Goal: Task Accomplishment & Management: Use online tool/utility

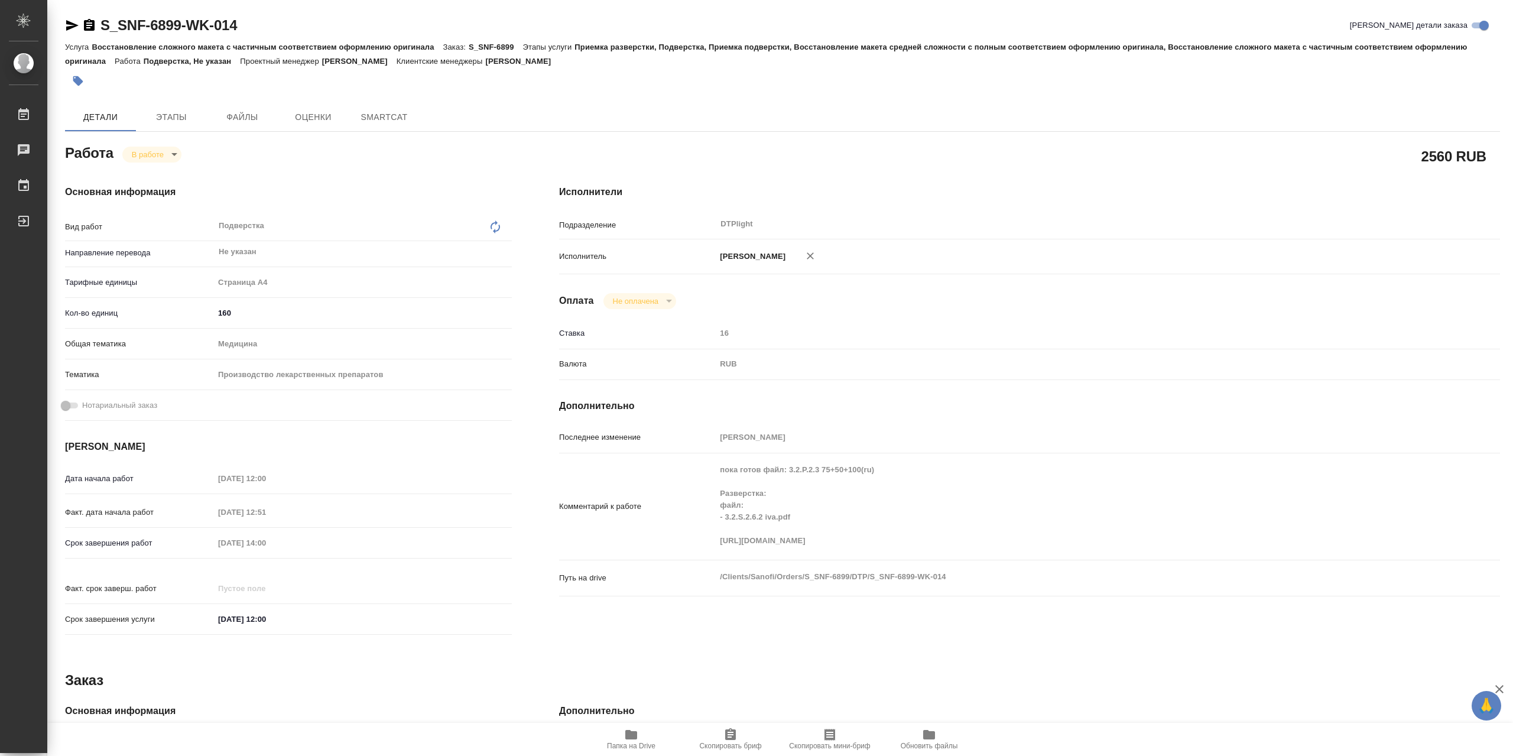
type textarea "x"
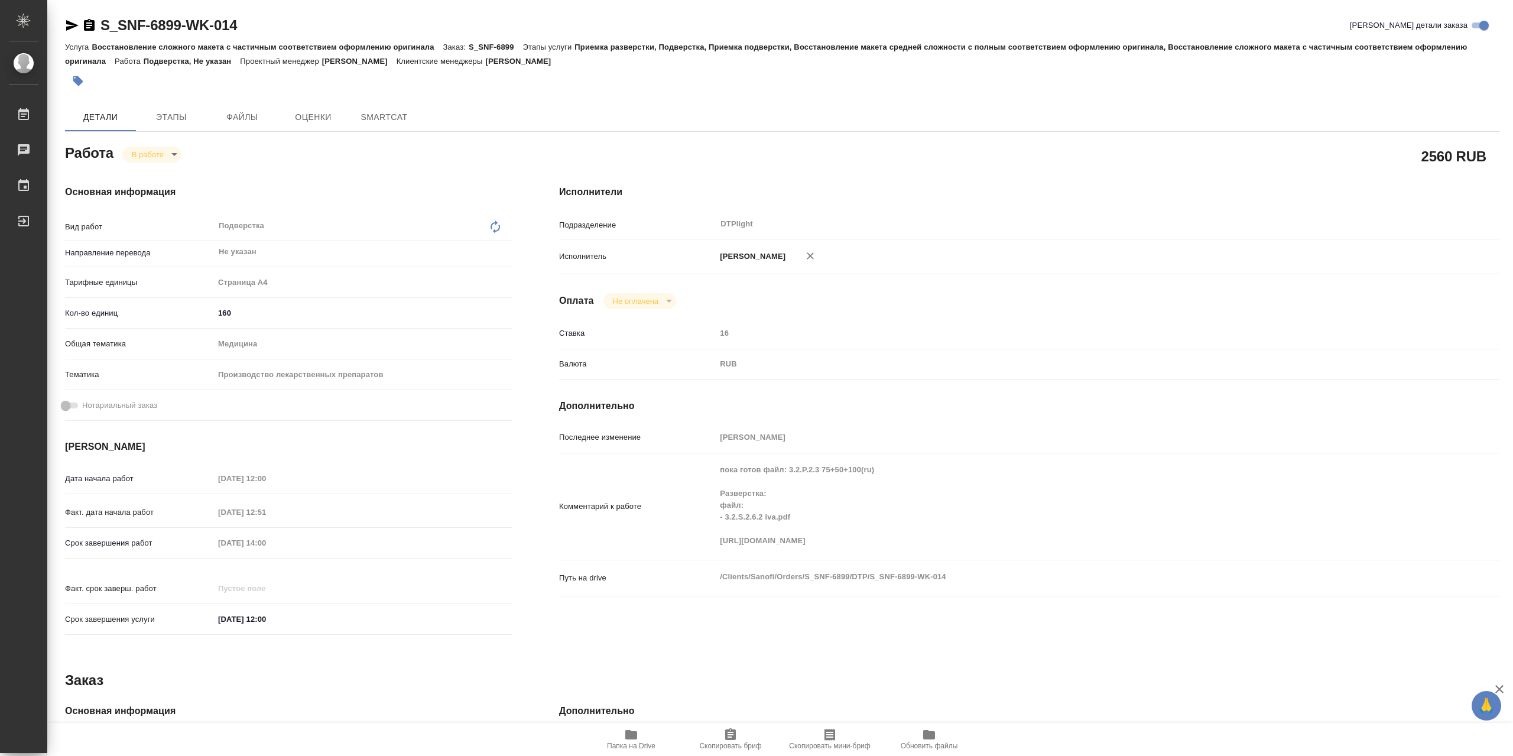
type textarea "x"
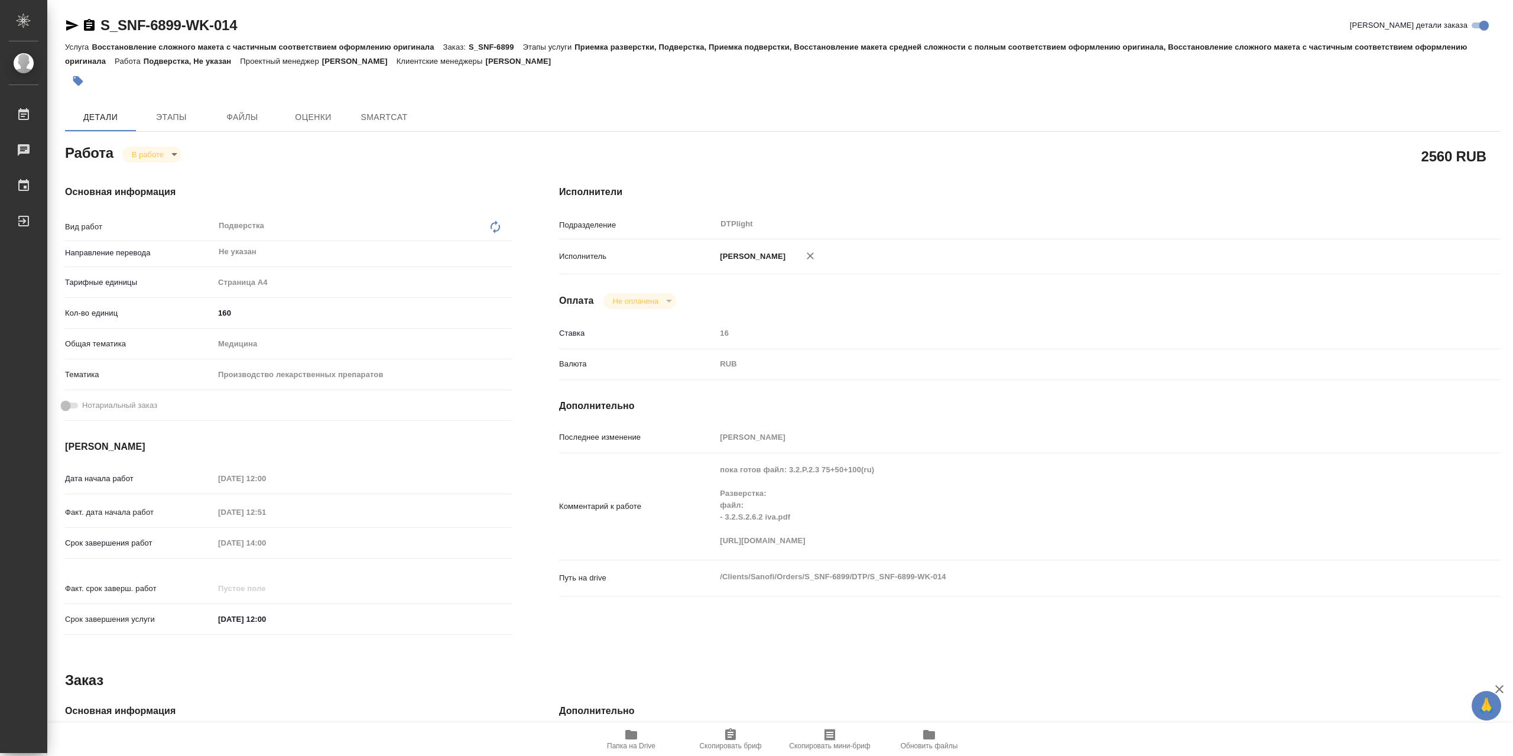
type textarea "x"
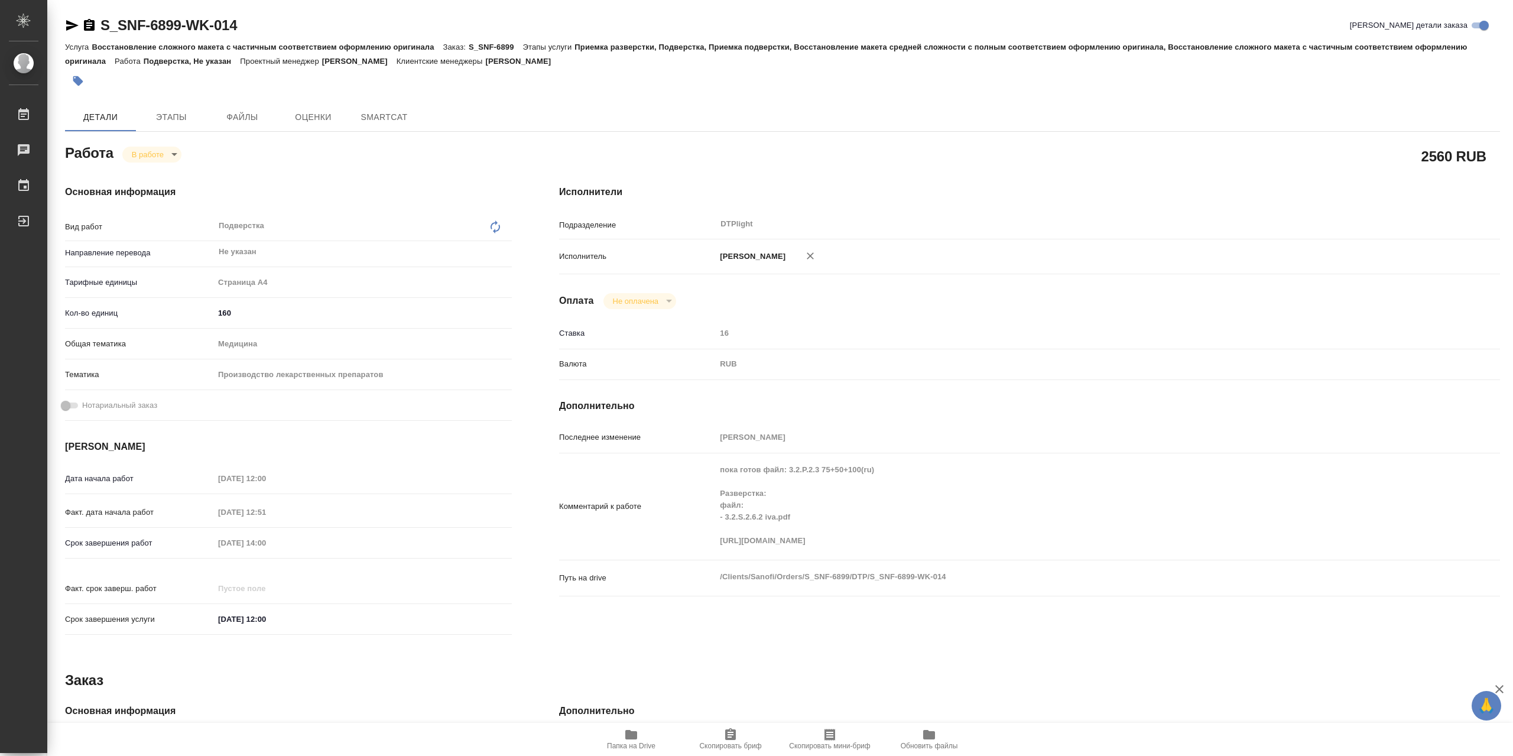
type textarea "x"
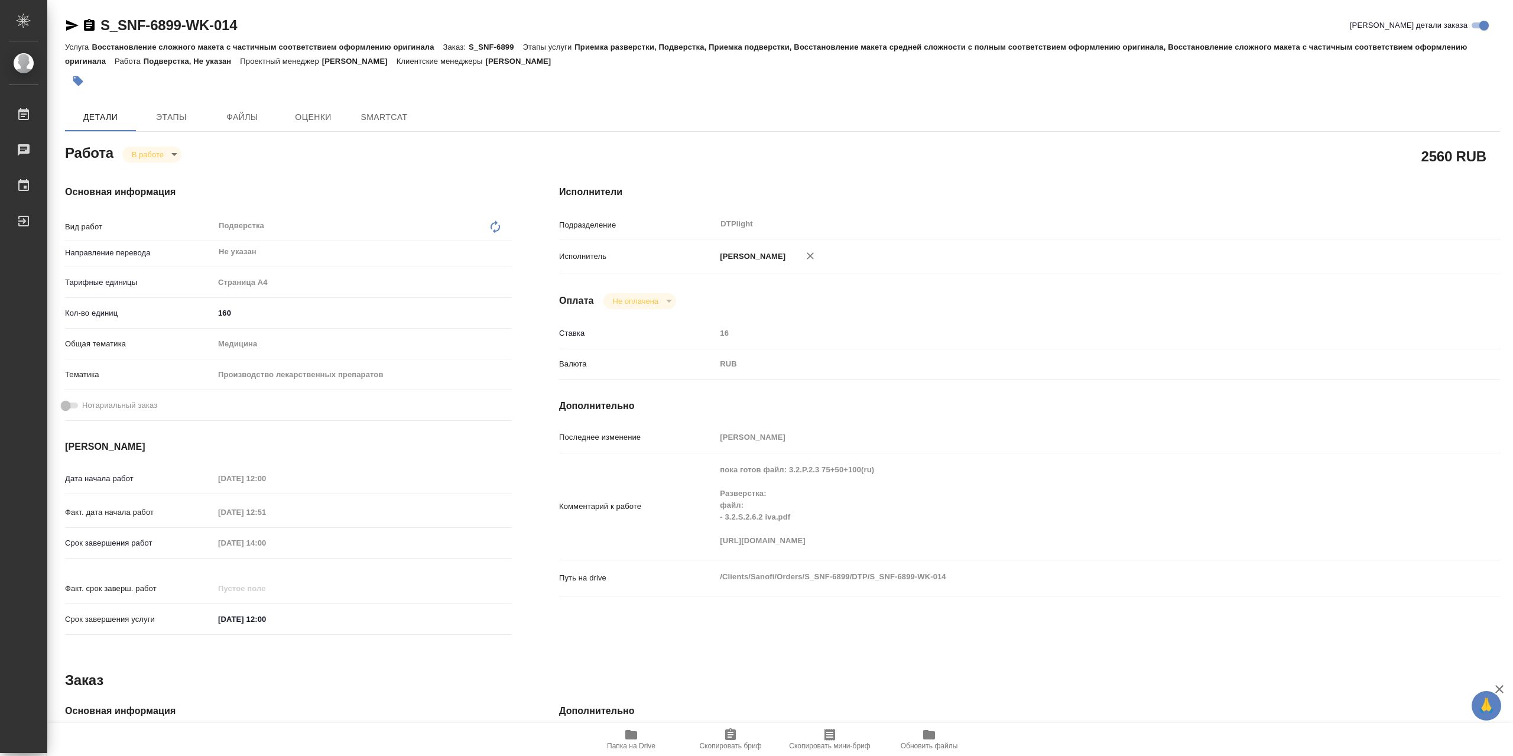
type textarea "x"
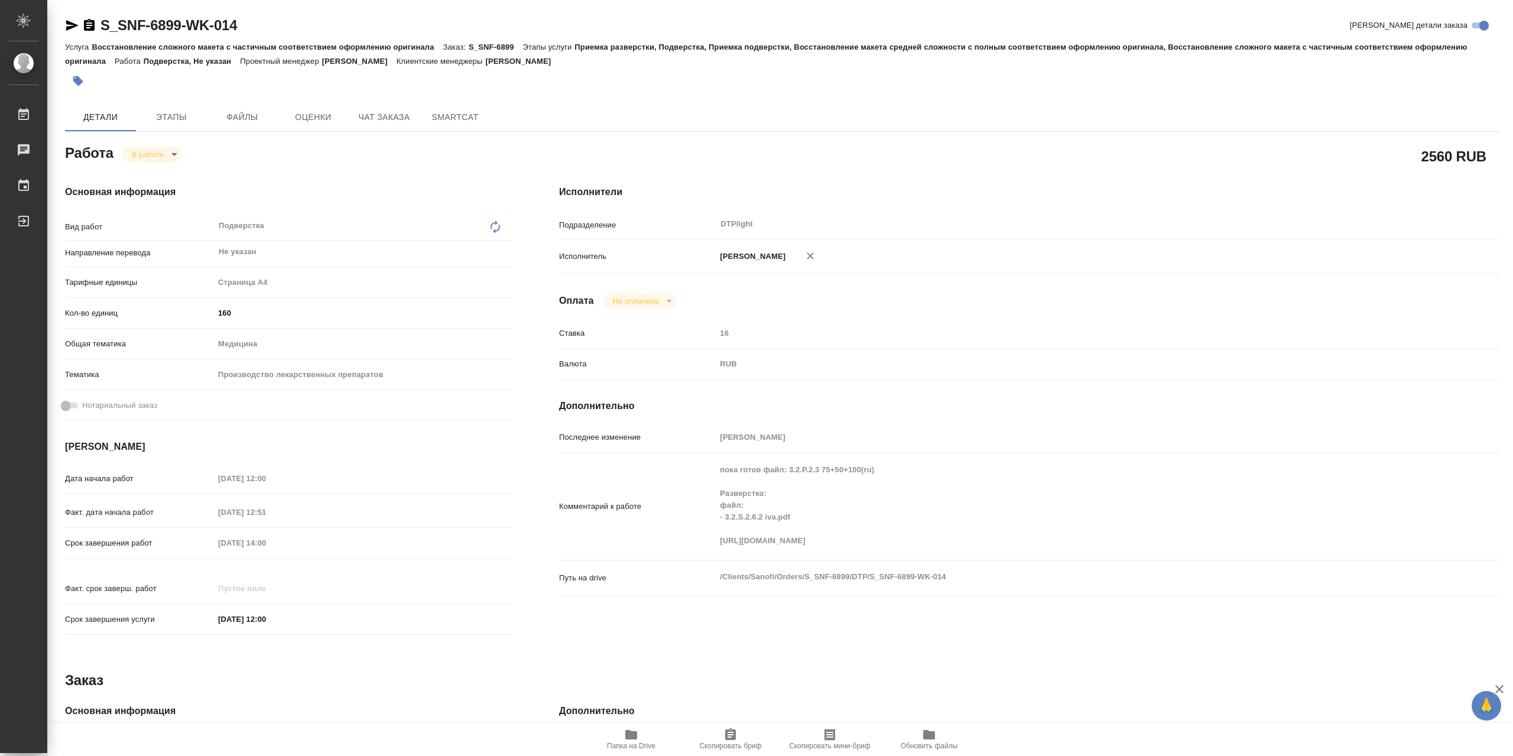
type textarea "x"
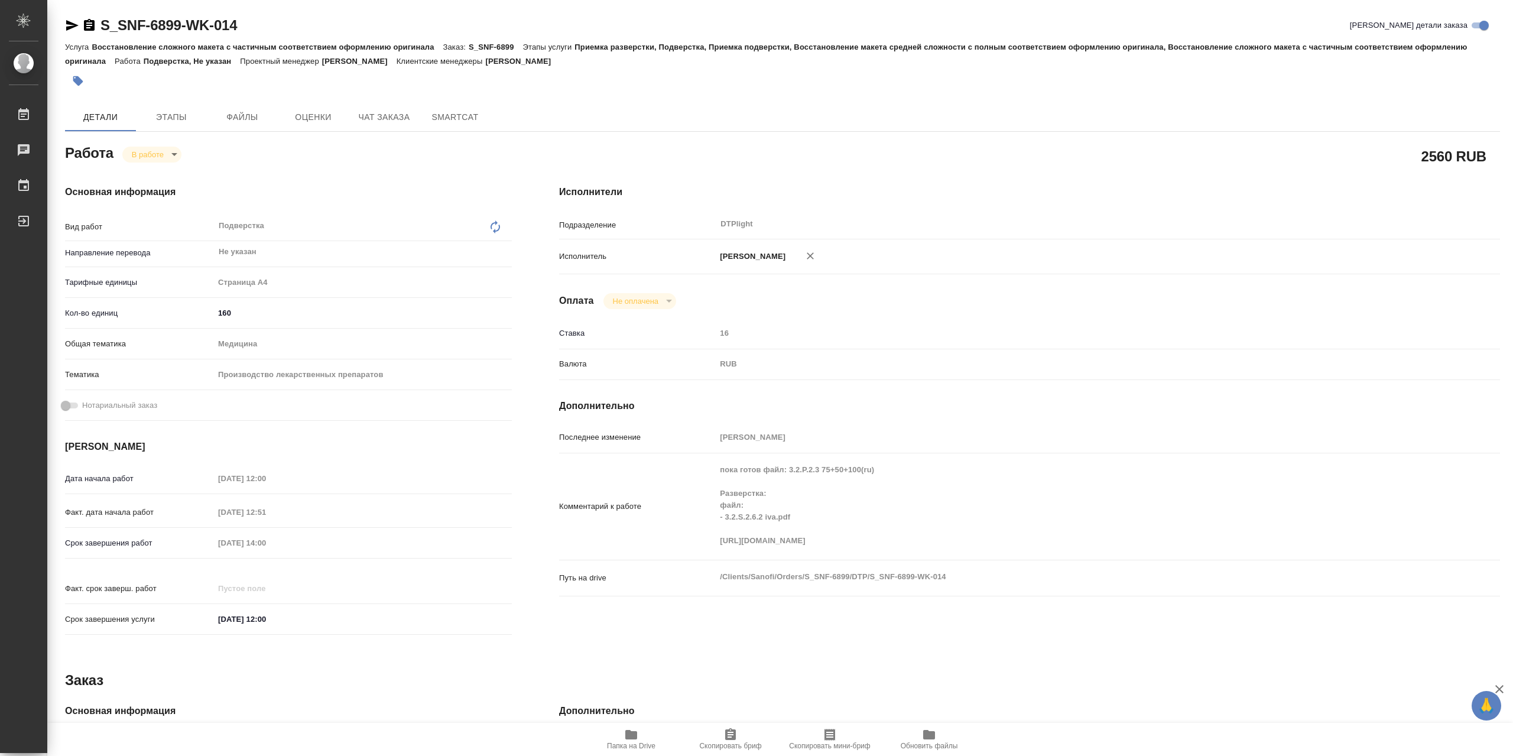
type textarea "x"
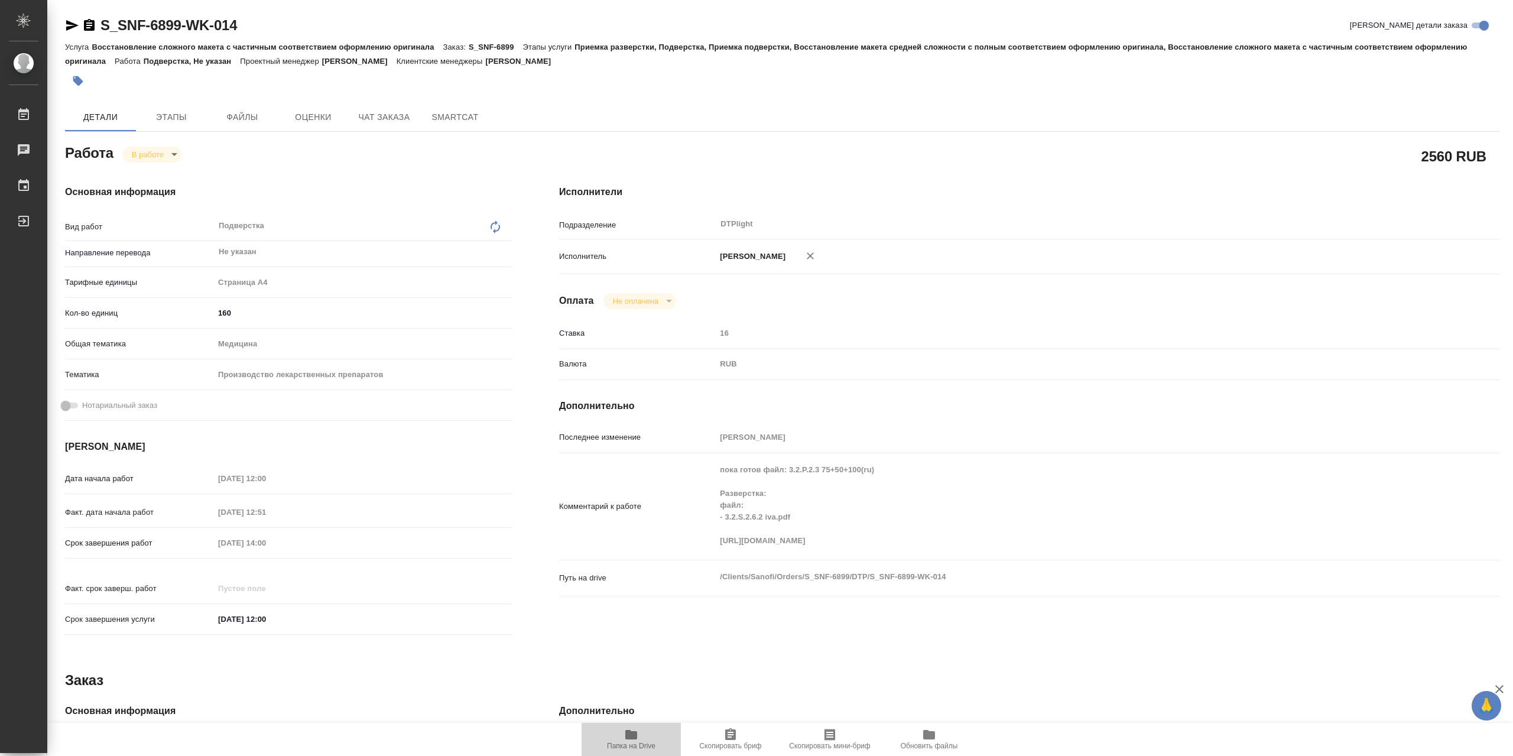
click at [626, 750] on span "Папка на Drive" at bounding box center [631, 746] width 48 height 8
drag, startPoint x: 78, startPoint y: 27, endPoint x: 204, endPoint y: 1, distance: 128.7
click at [79, 27] on icon "button" at bounding box center [72, 25] width 14 height 14
click at [648, 738] on span "Папка на Drive" at bounding box center [631, 738] width 85 height 22
click at [631, 736] on icon "button" at bounding box center [631, 734] width 12 height 9
